Goal: Navigation & Orientation: Find specific page/section

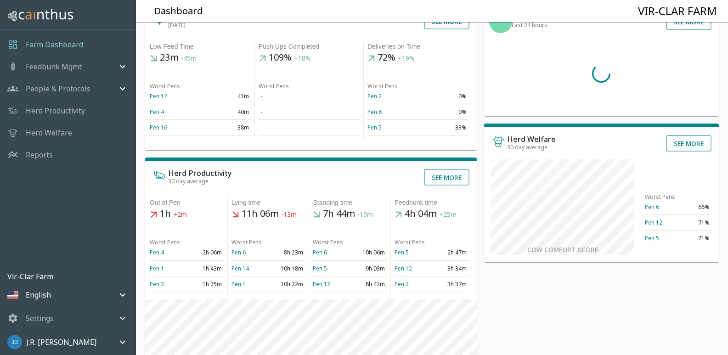
scroll to position [46, 0]
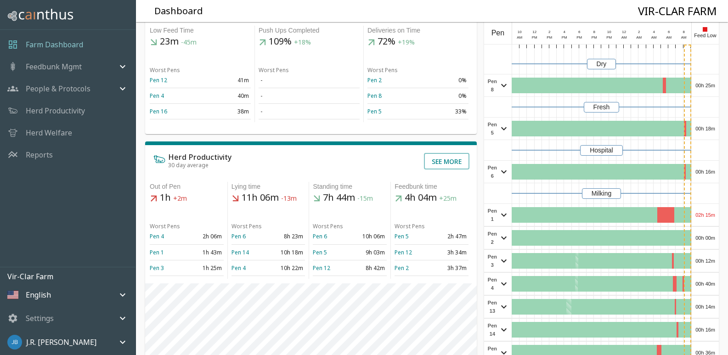
click at [62, 131] on p "Herd Welfare" at bounding box center [49, 132] width 46 height 11
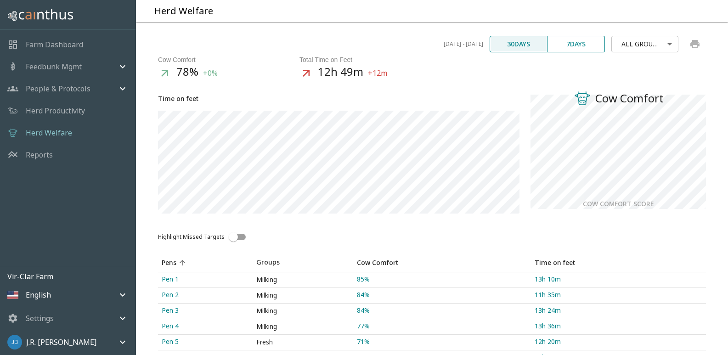
click at [73, 108] on p "Herd Productivity" at bounding box center [55, 110] width 59 height 11
